Goal: Check status: Check status

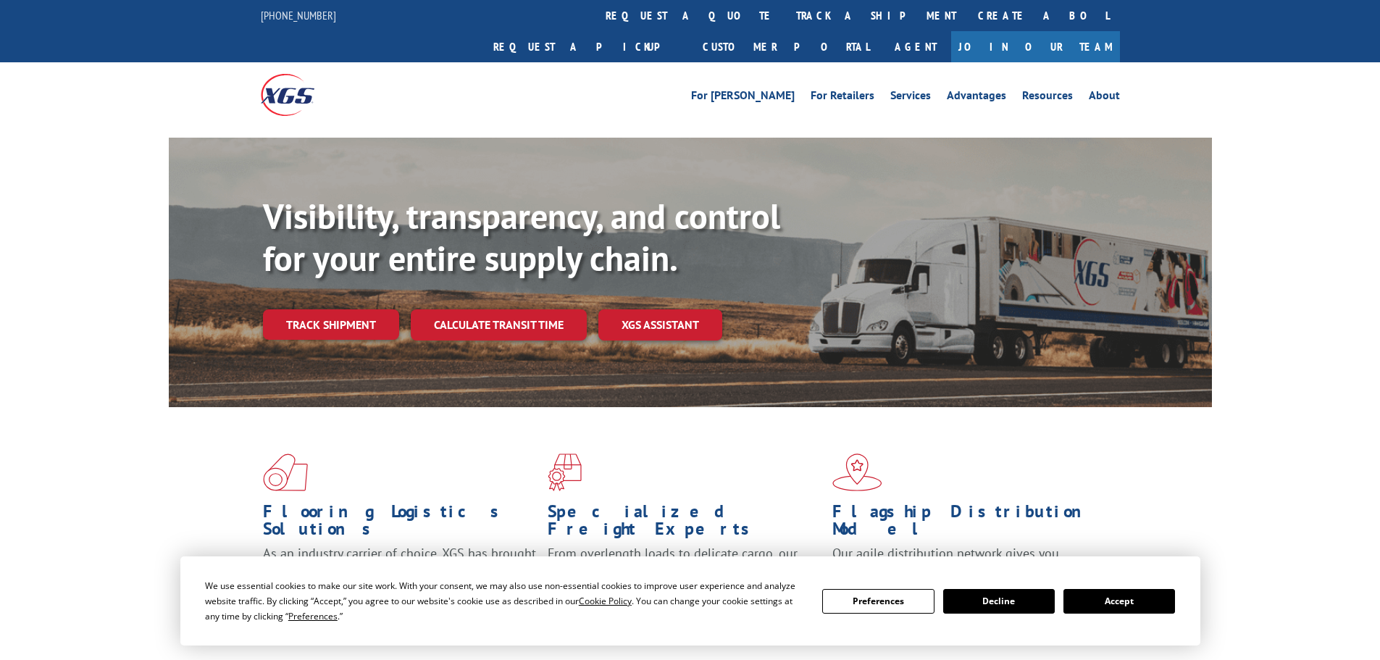
drag, startPoint x: 624, startPoint y: 11, endPoint x: 632, endPoint y: 8, distance: 8.5
click at [785, 12] on link "track a shipment" at bounding box center [876, 15] width 182 height 31
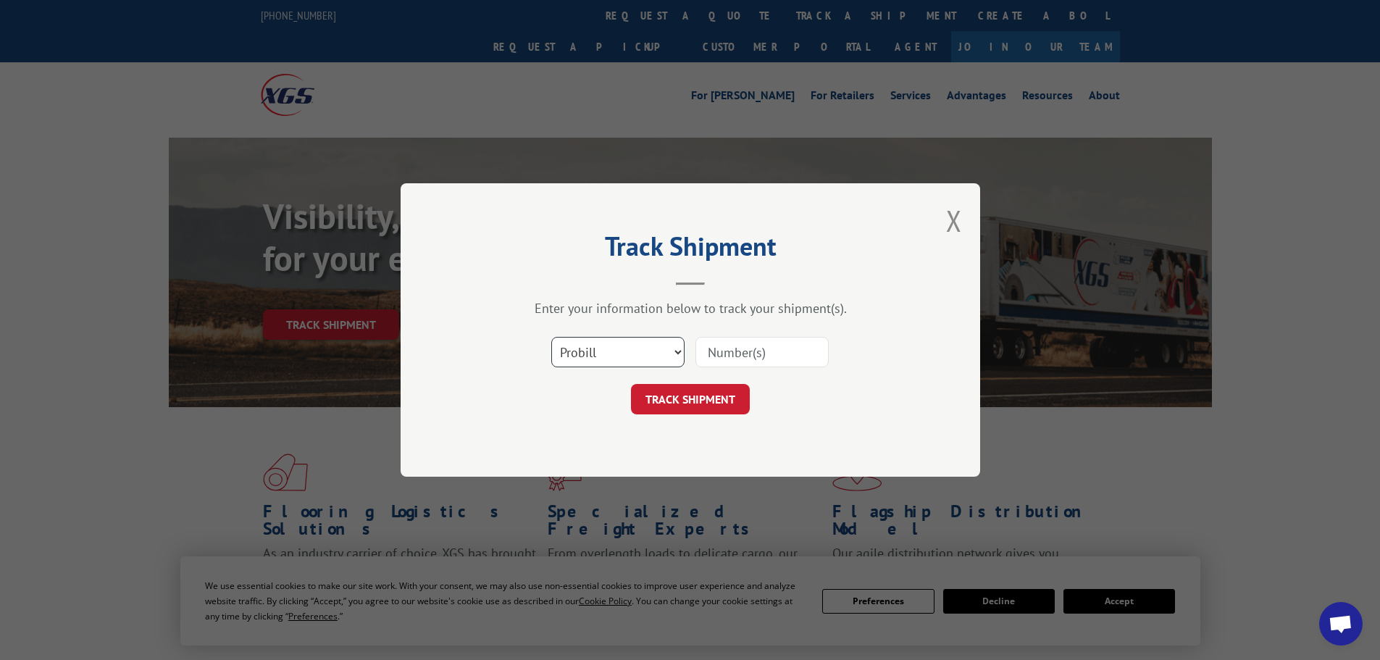
drag, startPoint x: 618, startPoint y: 356, endPoint x: 579, endPoint y: 274, distance: 91.0
click at [618, 356] on select "Select category... Probill BOL PO" at bounding box center [617, 352] width 133 height 30
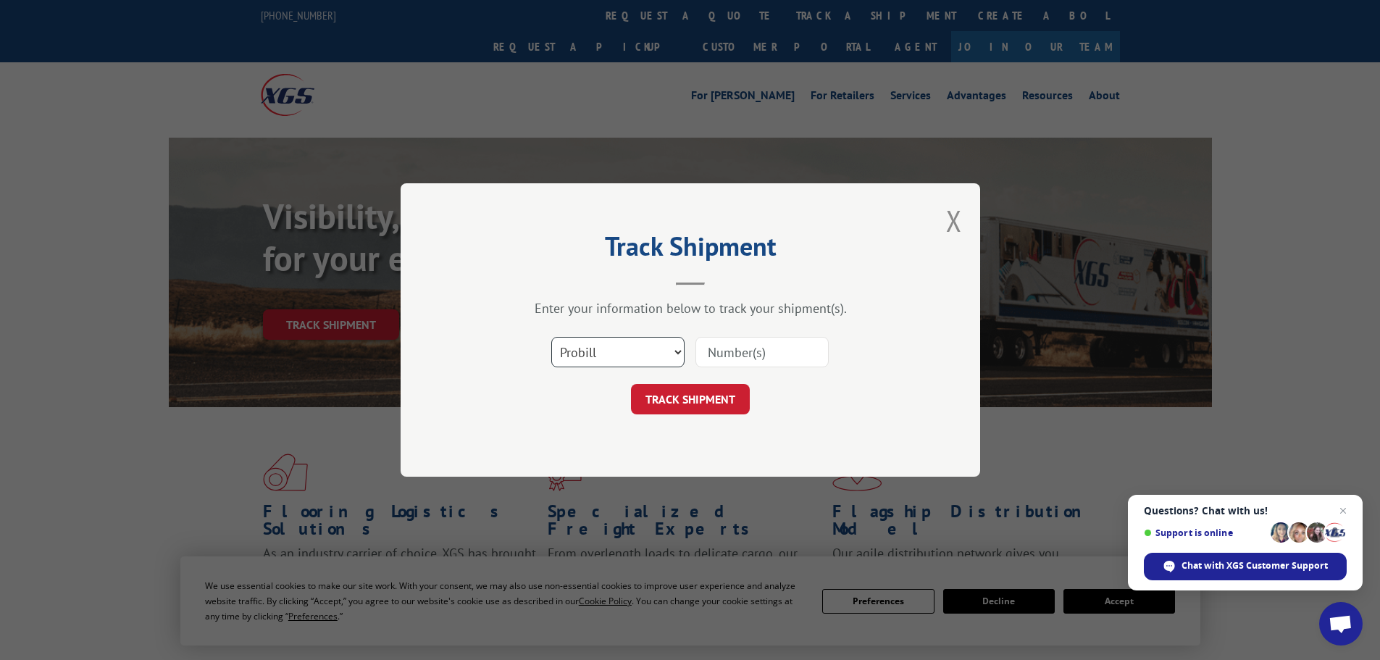
select select "bol"
click at [551, 337] on select "Select category... Probill BOL PO" at bounding box center [617, 352] width 133 height 30
click at [754, 322] on div "Enter your information below to track your shipment(s). Select category... Prob…" at bounding box center [690, 357] width 435 height 114
click at [735, 362] on input at bounding box center [761, 352] width 133 height 30
paste input "5513839"
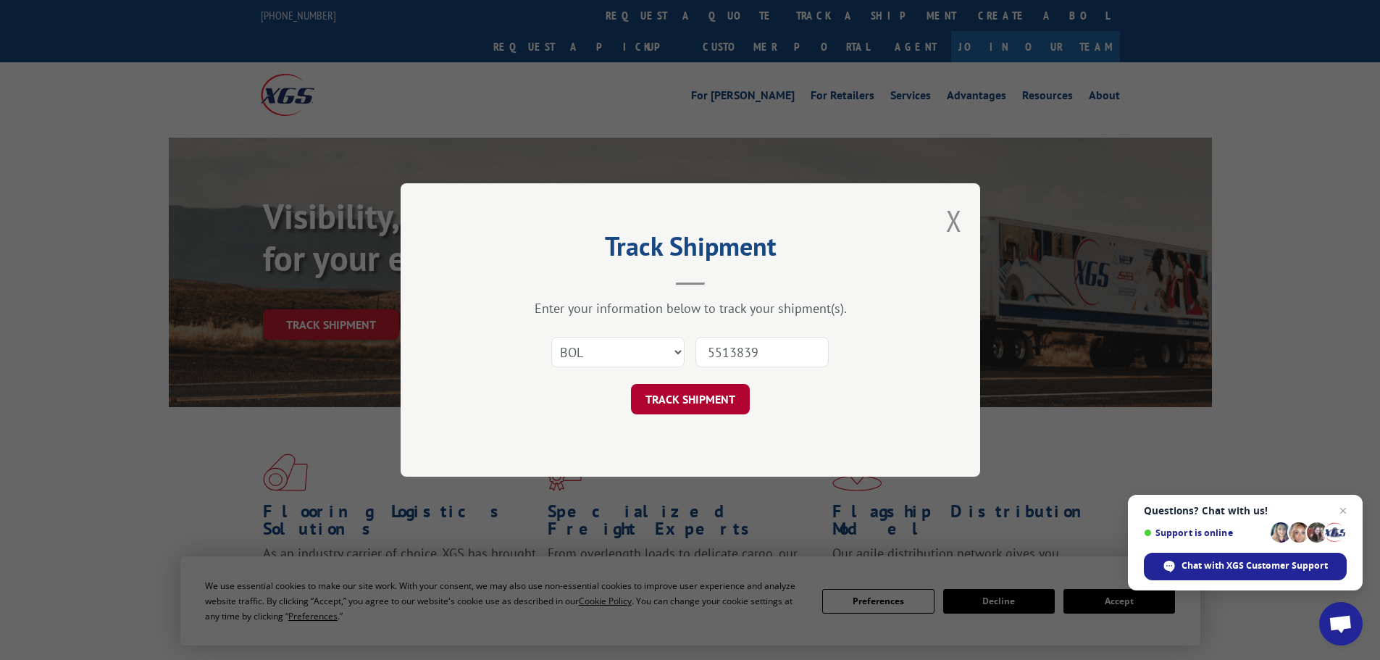
type input "5513839"
click at [738, 410] on button "TRACK SHIPMENT" at bounding box center [690, 399] width 119 height 30
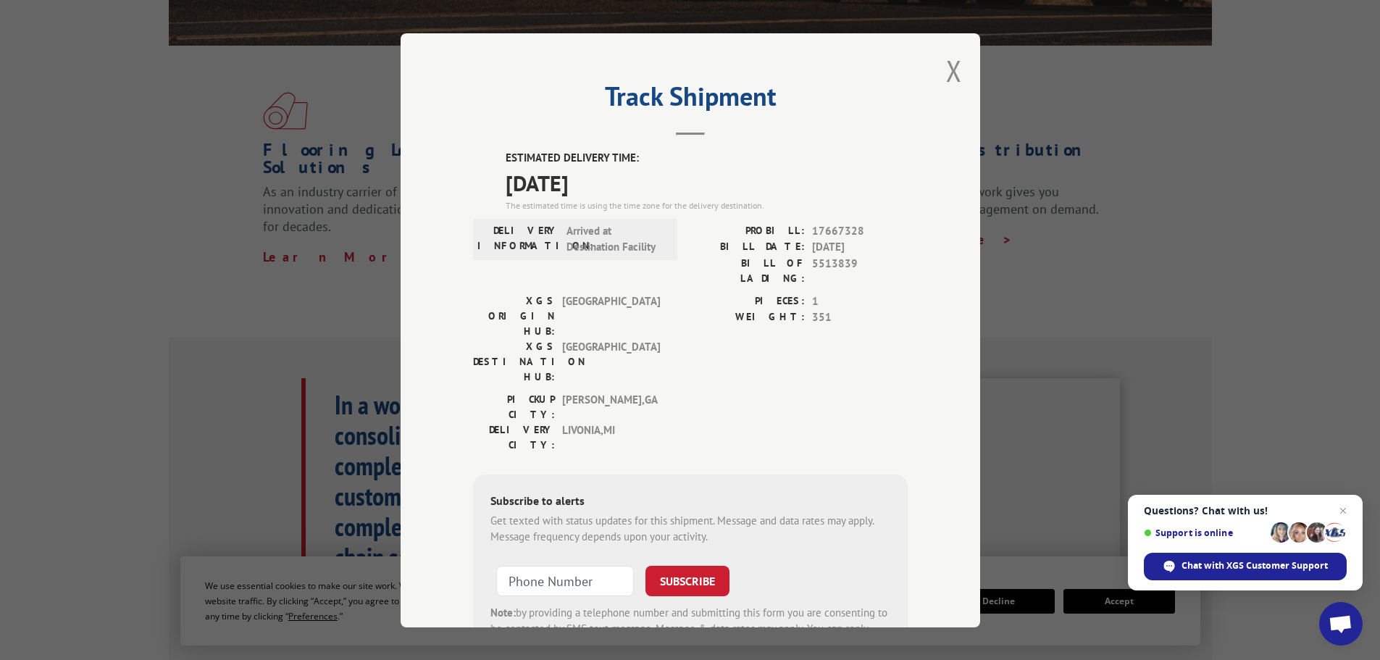
scroll to position [362, 0]
click at [952, 70] on button "Close modal" at bounding box center [954, 70] width 16 height 38
